Goal: Find specific page/section: Find specific page/section

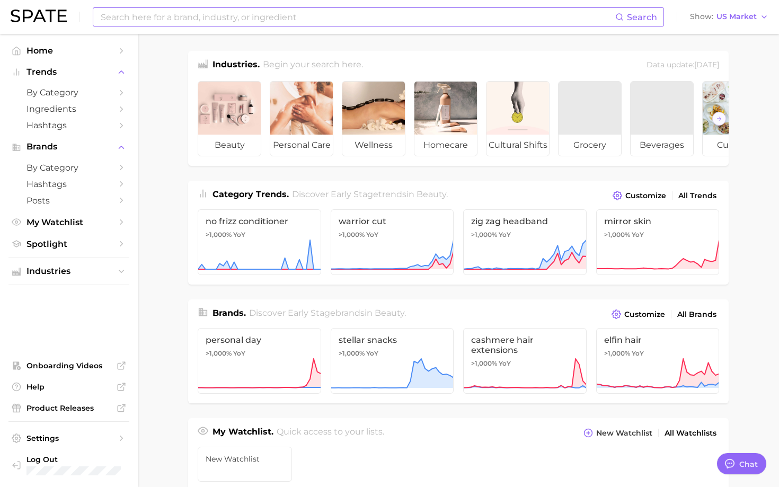
click at [186, 12] on input at bounding box center [358, 17] width 516 height 18
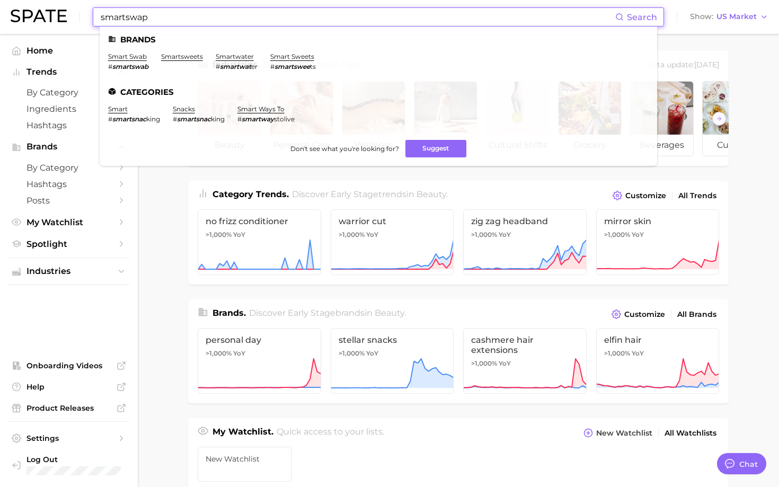
type input "smartswap"
click at [168, 21] on input "smartswap" at bounding box center [358, 17] width 516 height 18
